Goal: Task Accomplishment & Management: Complete application form

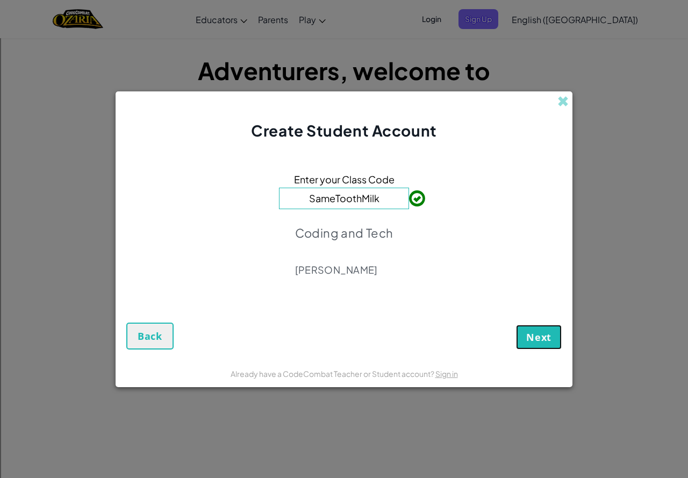
click at [528, 332] on span "Next" at bounding box center [538, 337] width 25 height 13
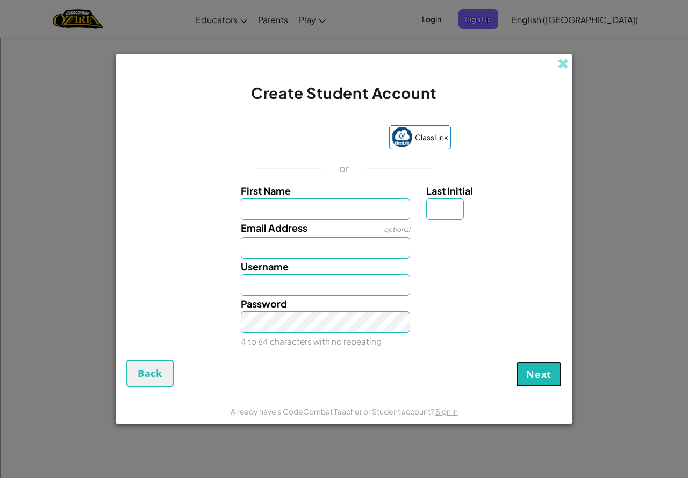
click at [541, 366] on button "Next" at bounding box center [539, 374] width 46 height 25
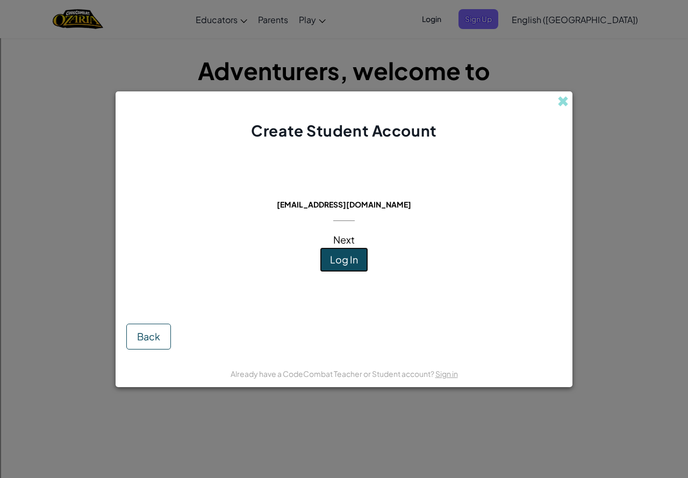
click at [361, 255] on button "Log In" at bounding box center [344, 259] width 48 height 25
